Goal: Find specific page/section: Find specific page/section

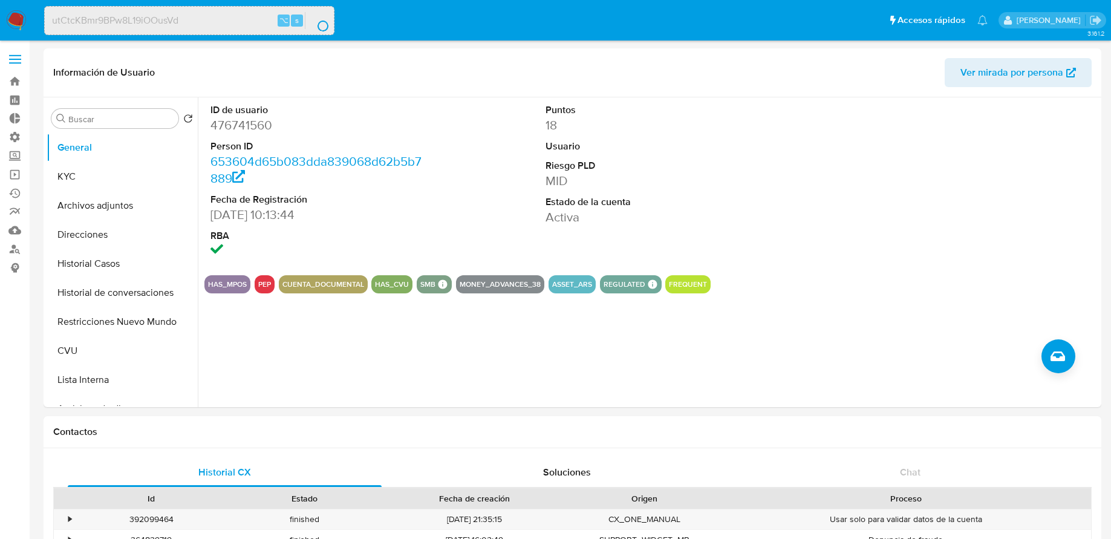
select select "10"
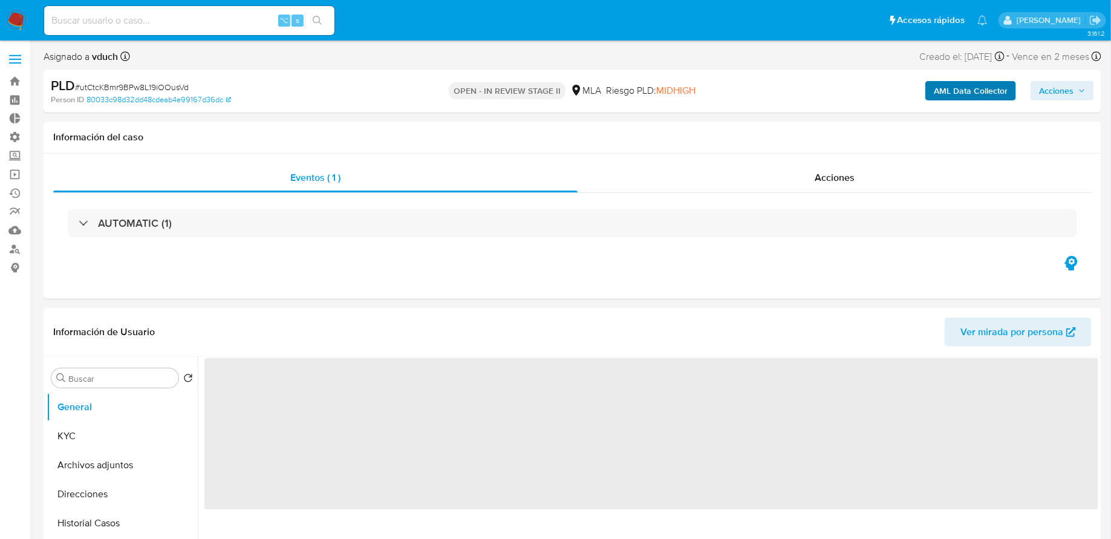
select select "10"
click at [940, 93] on b "AML Data Collector" at bounding box center [971, 90] width 74 height 19
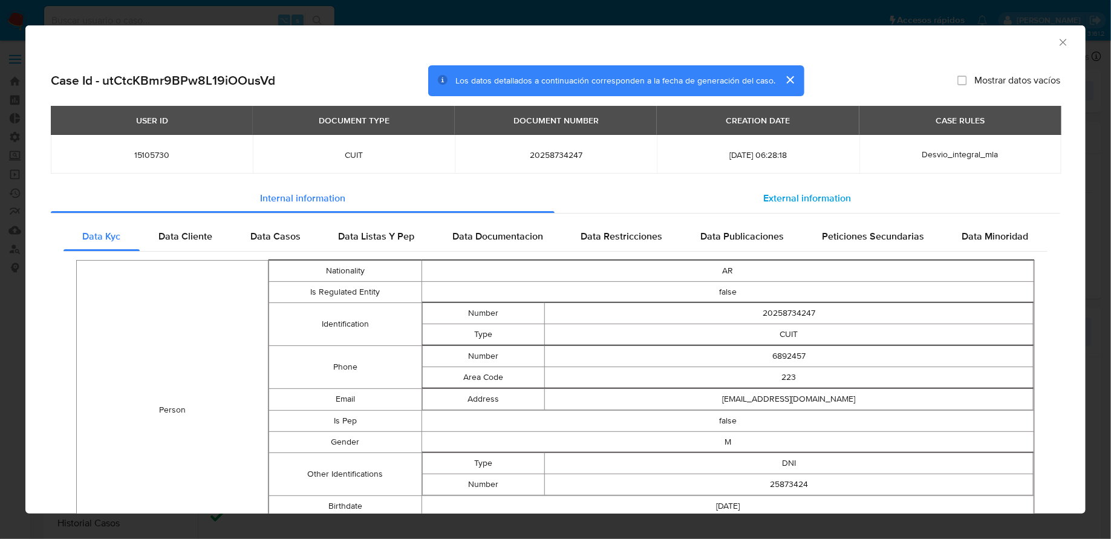
click at [739, 207] on div "External information" at bounding box center [807, 198] width 506 height 29
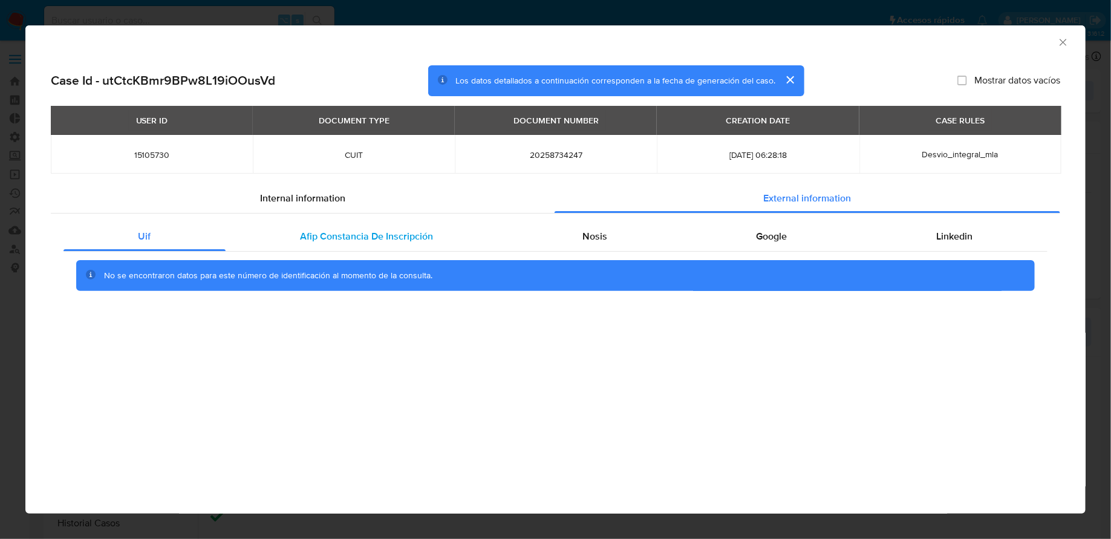
click at [305, 241] on span "Afip Constancia De Inscripción" at bounding box center [366, 236] width 133 height 14
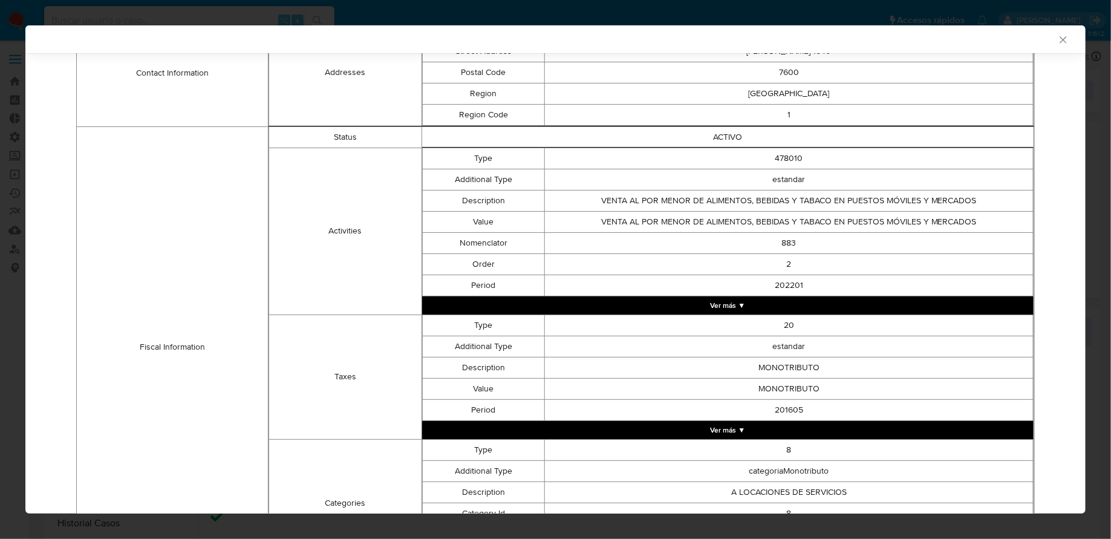
scroll to position [419, 0]
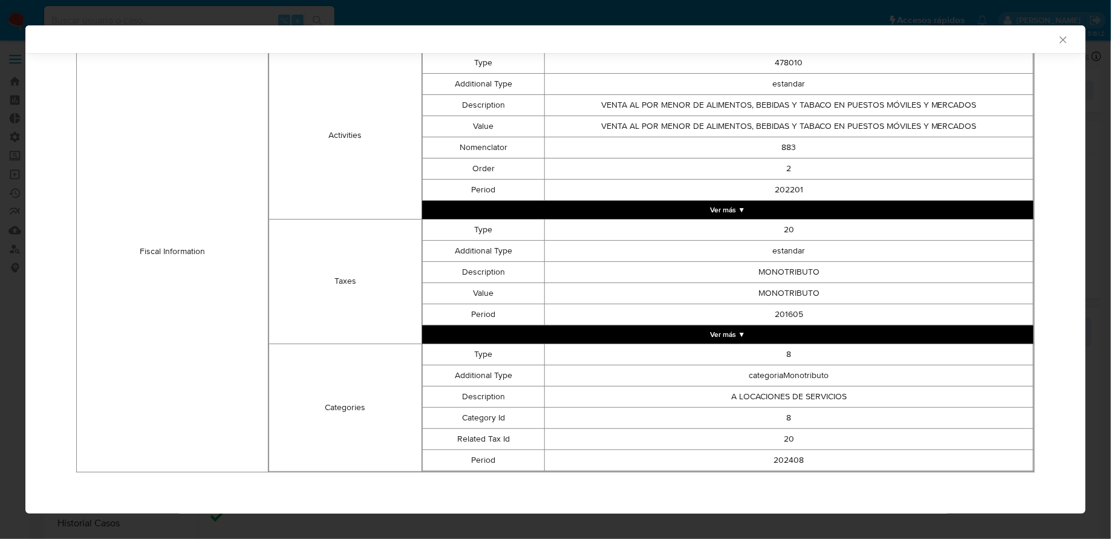
click at [617, 338] on button "Ver más ▼" at bounding box center [727, 334] width 611 height 18
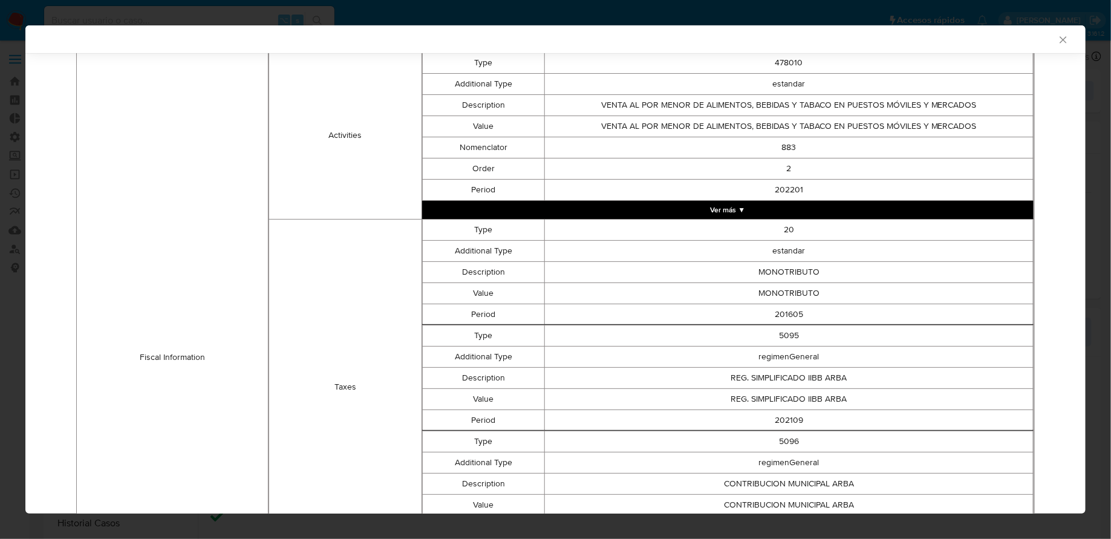
click at [605, 203] on button "Ver más ▼" at bounding box center [727, 210] width 611 height 18
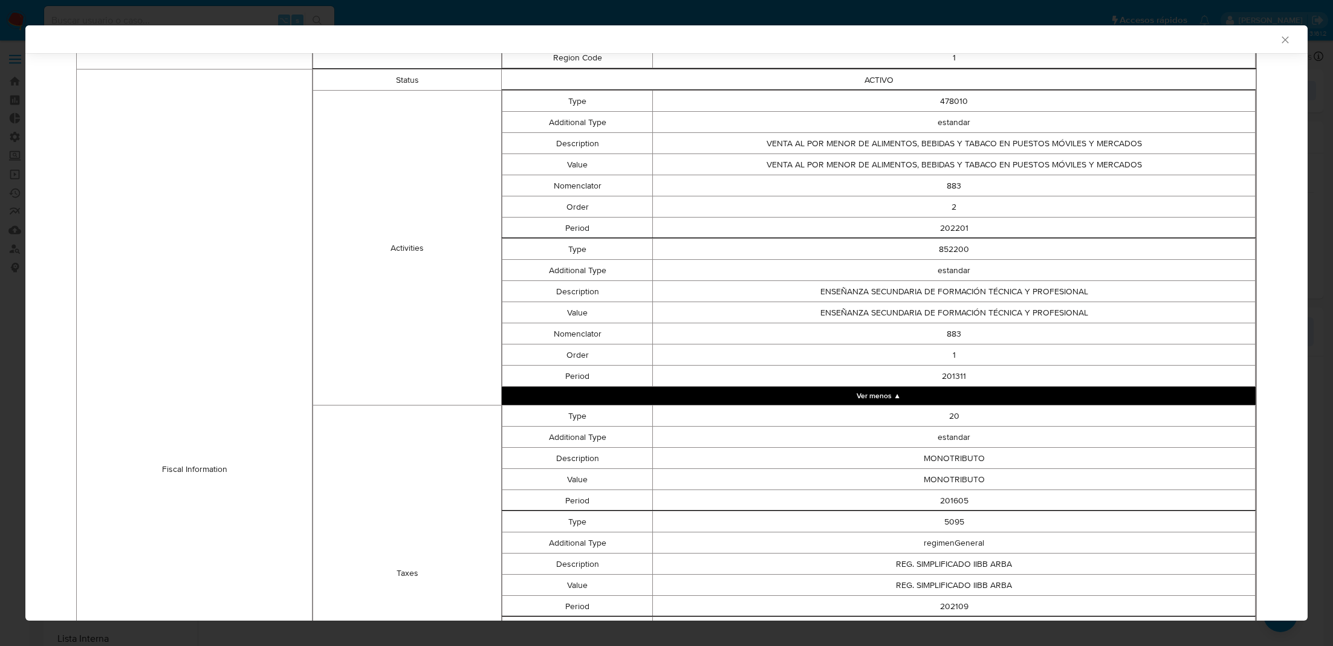
scroll to position [391, 0]
